Goal: Task Accomplishment & Management: Use online tool/utility

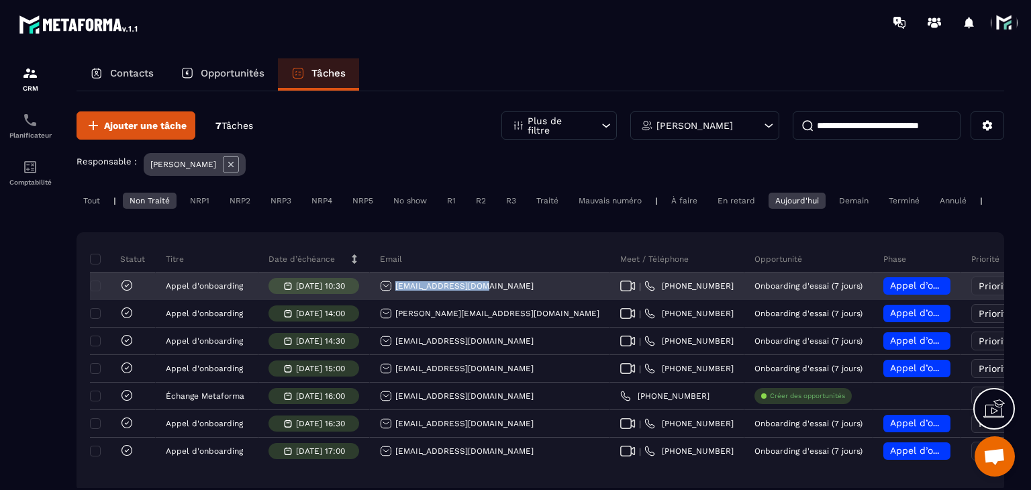
drag, startPoint x: 499, startPoint y: 293, endPoint x: 395, endPoint y: 288, distance: 104.2
click at [395, 288] on div "[EMAIL_ADDRESS][DOMAIN_NAME]" at bounding box center [490, 286] width 240 height 27
copy p "[EMAIL_ADDRESS][DOMAIN_NAME]"
